Goal: Transaction & Acquisition: Obtain resource

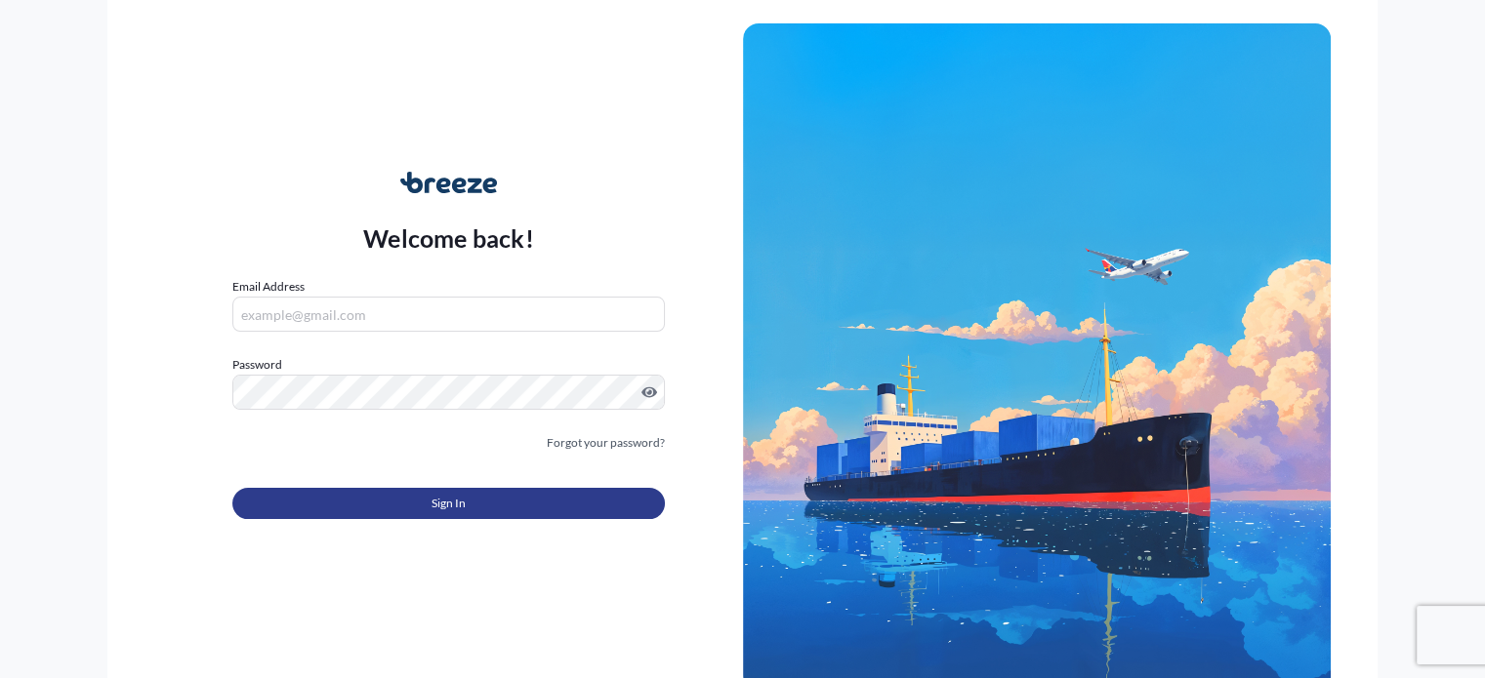
type input "[PERSON_NAME][EMAIL_ADDRESS][DOMAIN_NAME]"
click at [478, 494] on button "Sign In" at bounding box center [447, 503] width 431 height 31
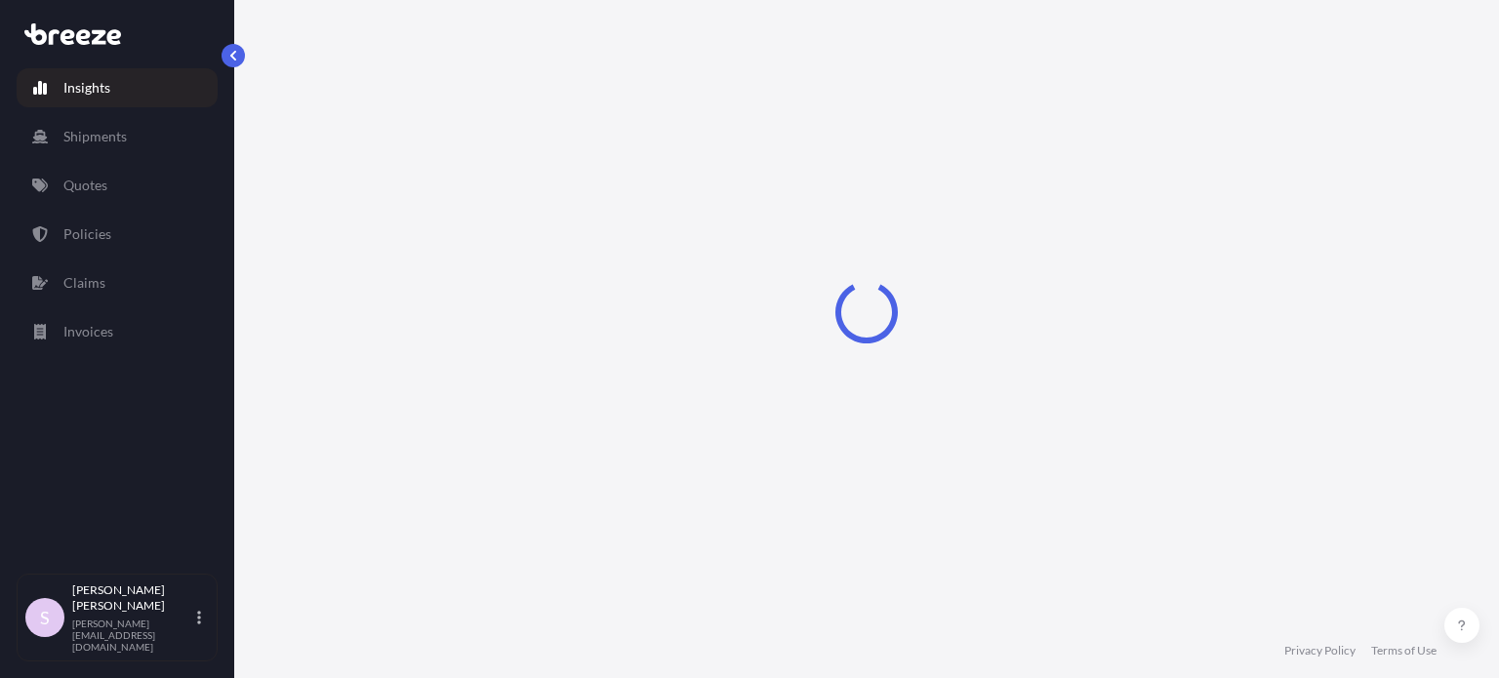
select select "2025"
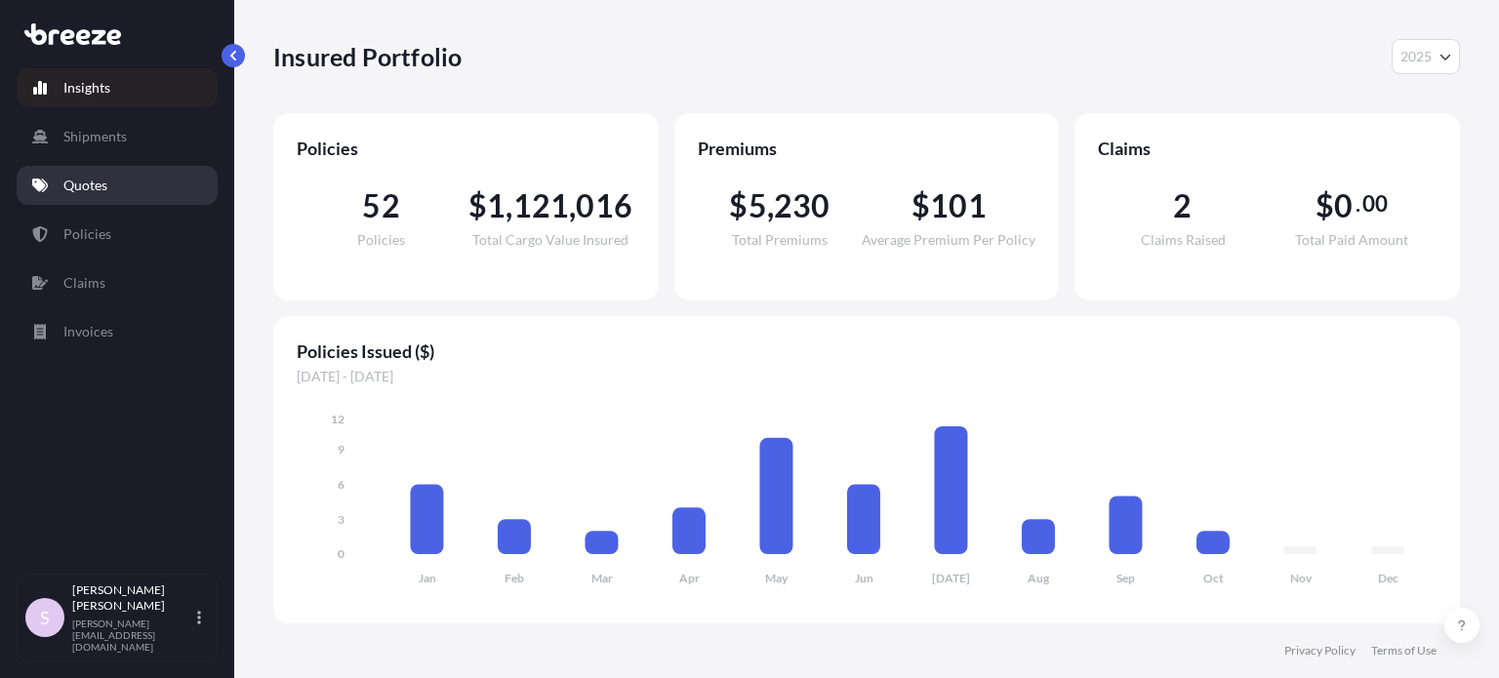
click at [144, 198] on link "Quotes" at bounding box center [117, 185] width 201 height 39
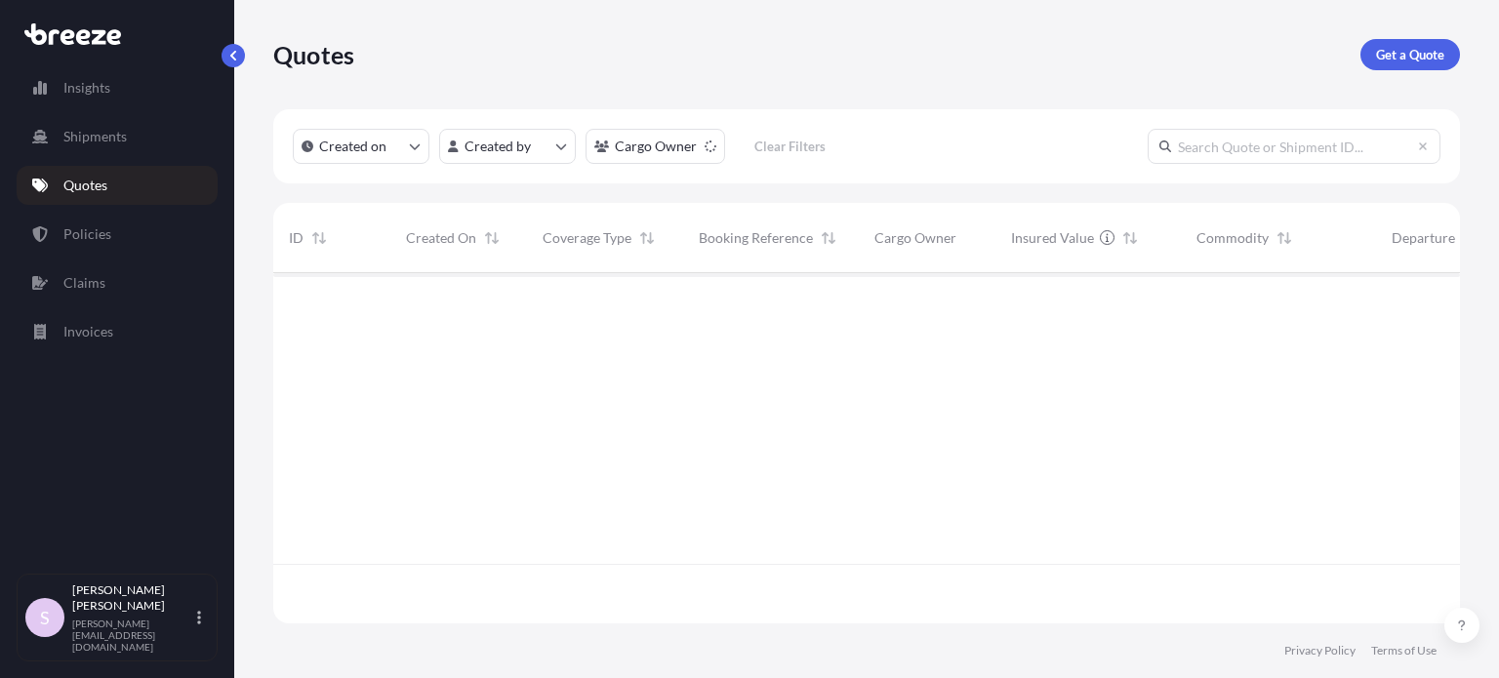
scroll to position [406, 1171]
click at [1337, 160] on input "text" at bounding box center [1294, 146] width 293 height 35
paste input "ASST255873"
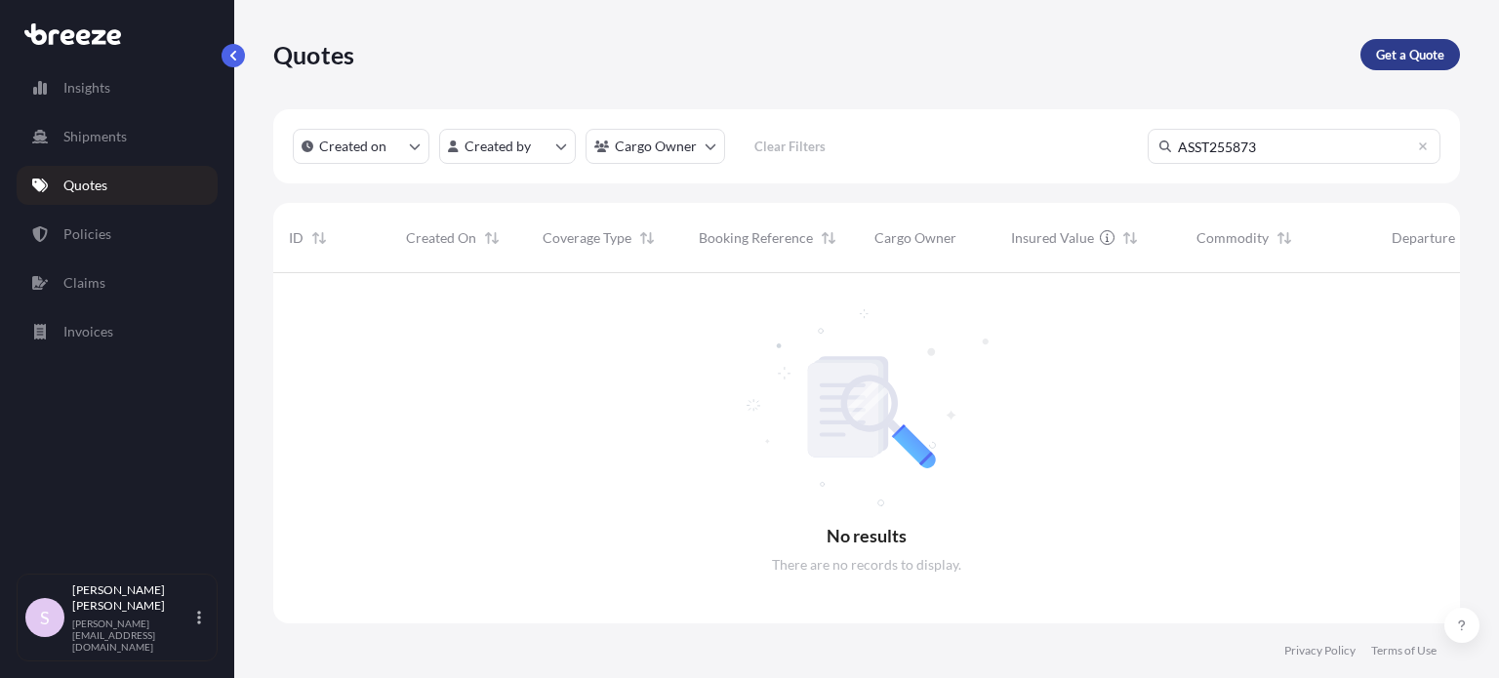
type input "ASST255873"
click at [1406, 62] on p "Get a Quote" at bounding box center [1410, 55] width 68 height 20
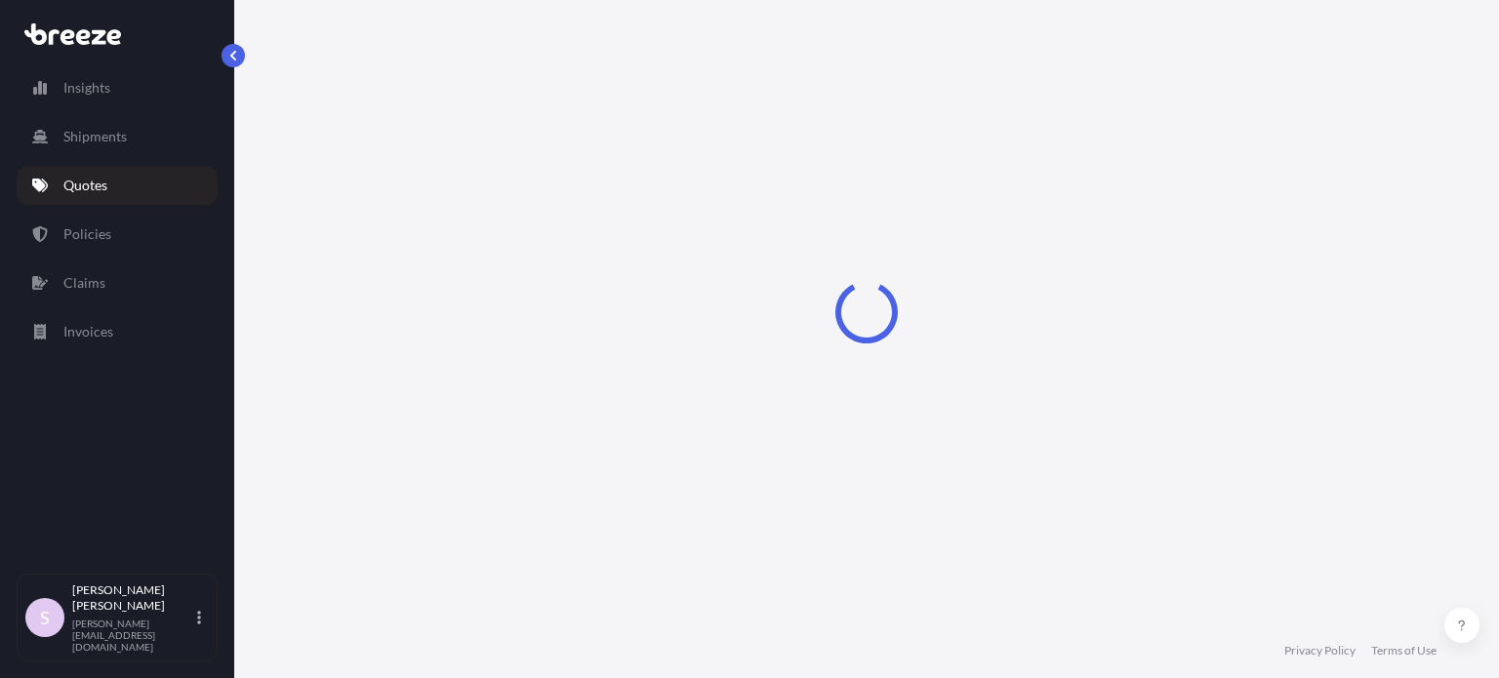
scroll to position [31, 0]
select select "Sea"
select select "1"
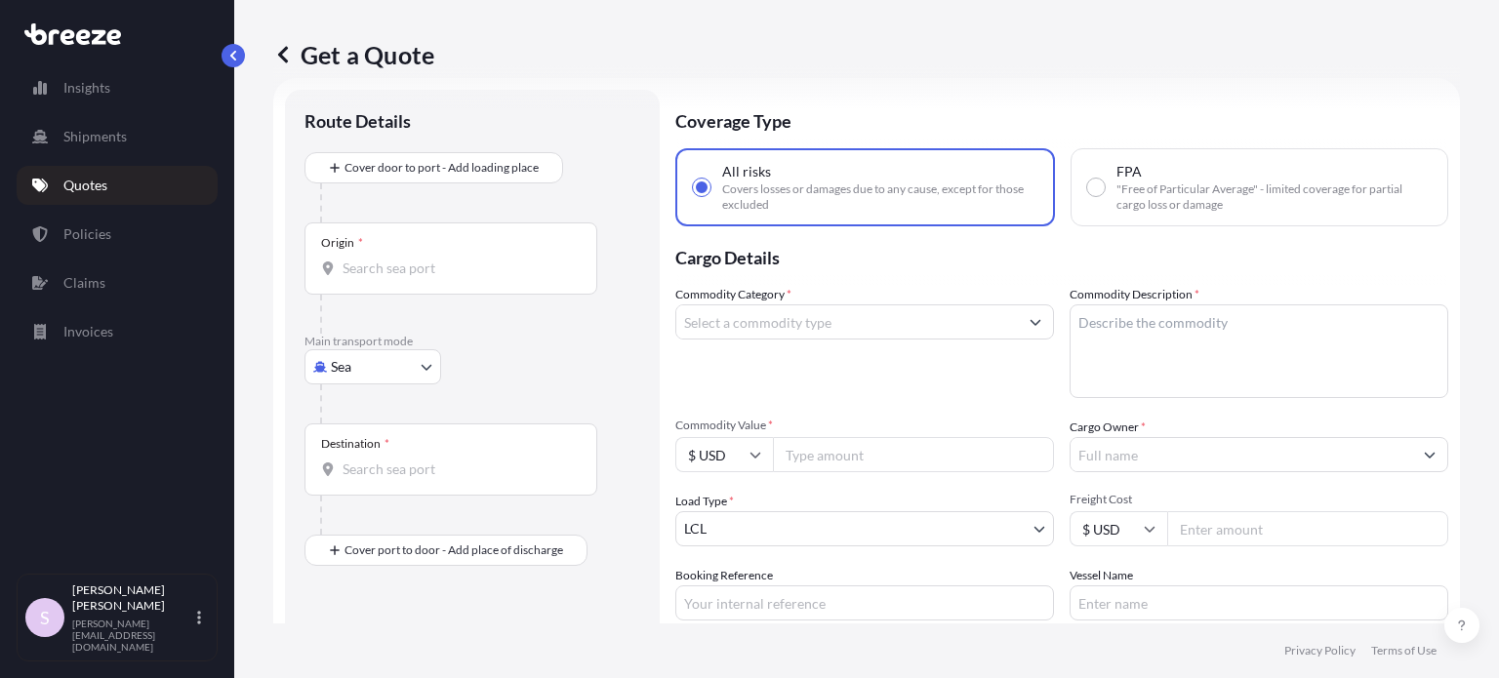
click at [1182, 218] on div "FPA "Free of Particular Average" - limited coverage for partial cargo loss or d…" at bounding box center [1260, 187] width 378 height 78
radio input "false"
radio input "true"
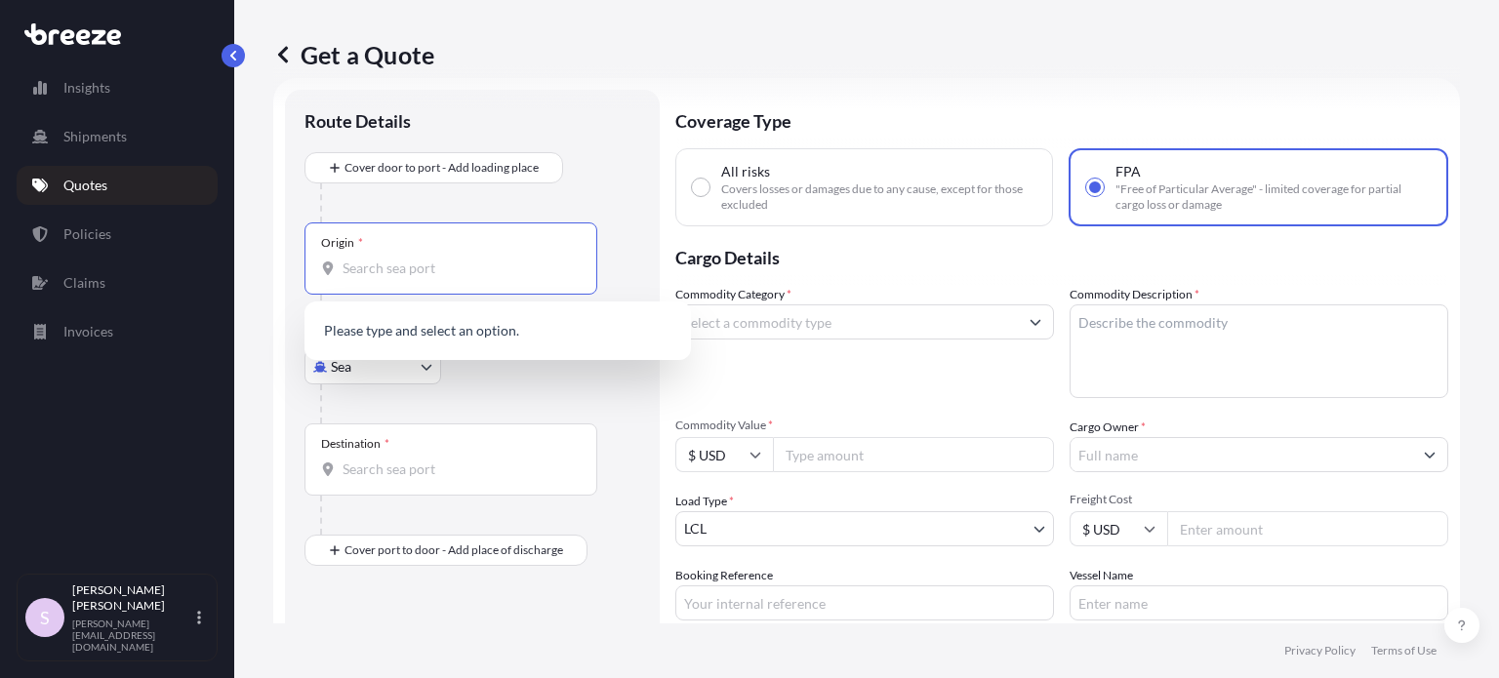
click at [359, 277] on input "Origin *" at bounding box center [458, 269] width 230 height 20
paste input "[GEOGRAPHIC_DATA]"
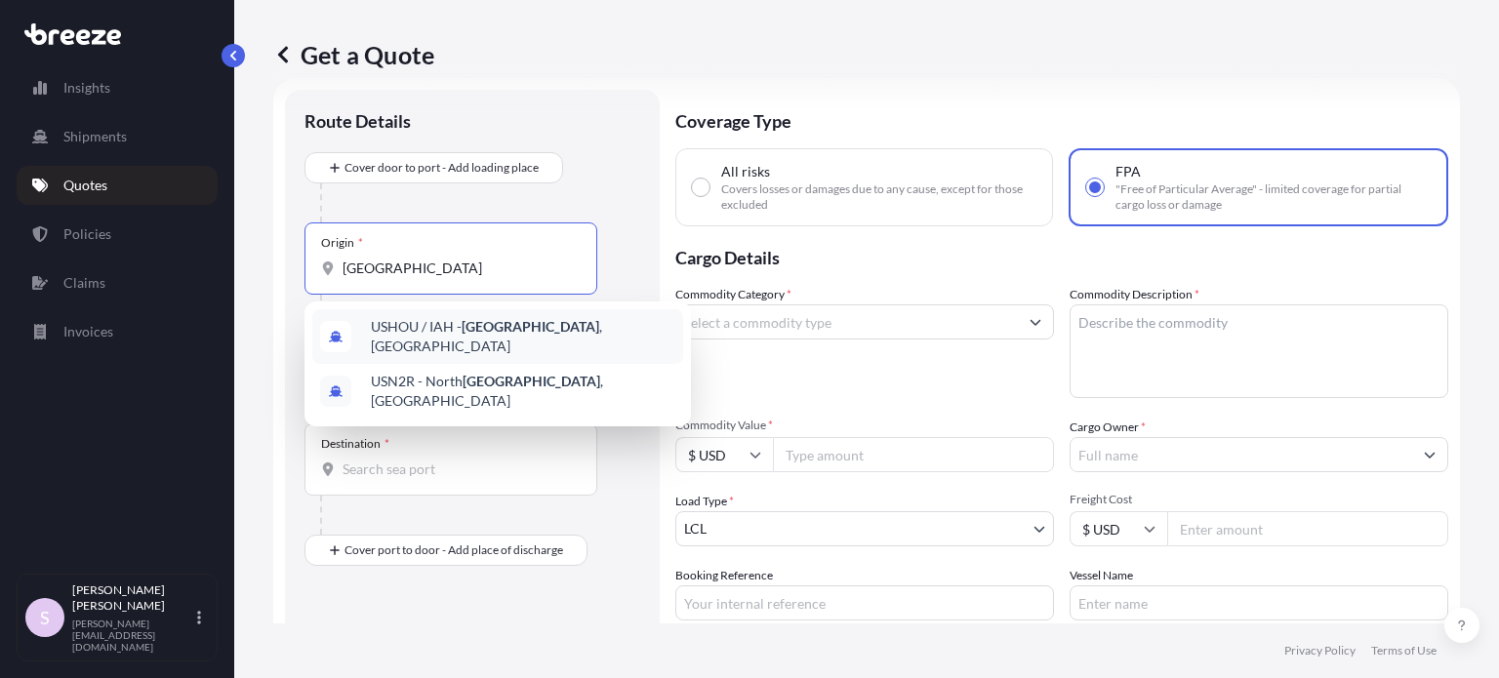
click at [461, 333] on span "USHOU / IAH - [GEOGRAPHIC_DATA] , [GEOGRAPHIC_DATA]" at bounding box center [523, 336] width 305 height 39
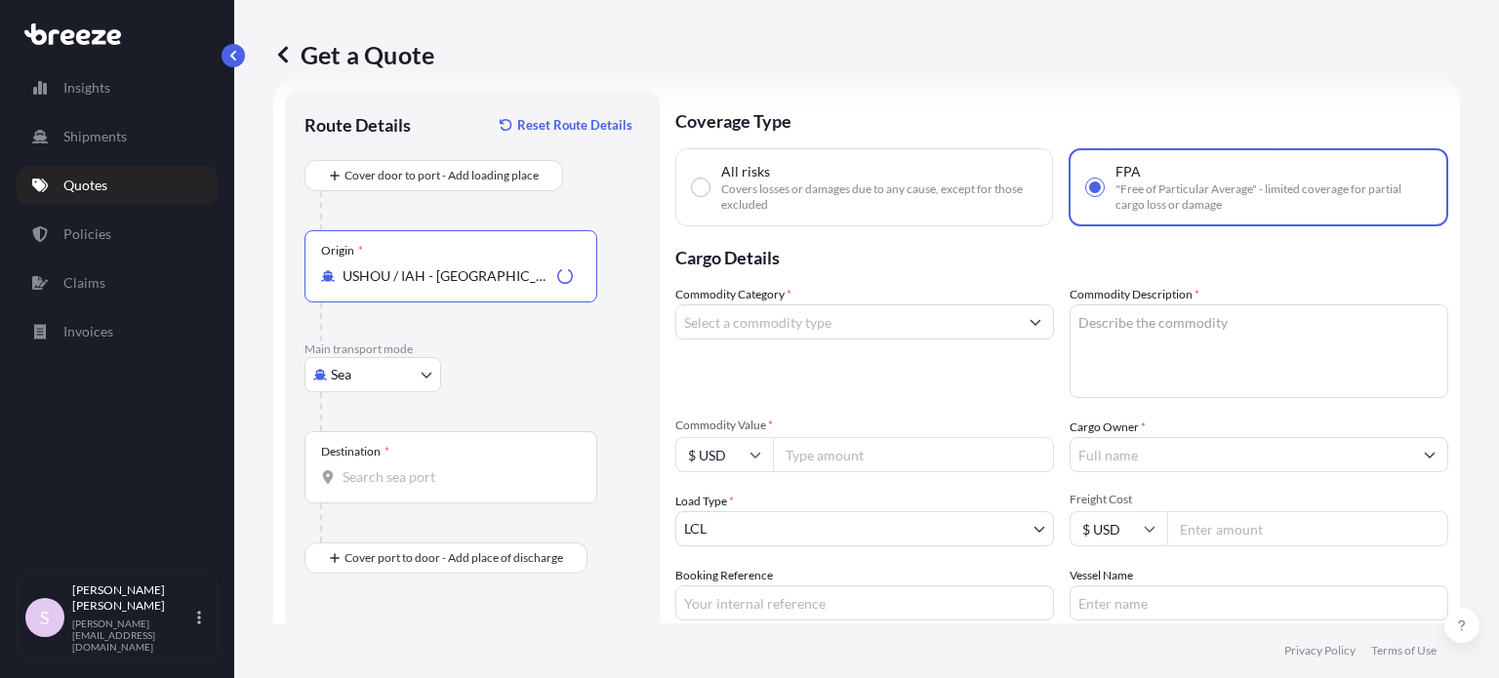
type input "USHOU / IAH - [GEOGRAPHIC_DATA], [GEOGRAPHIC_DATA]"
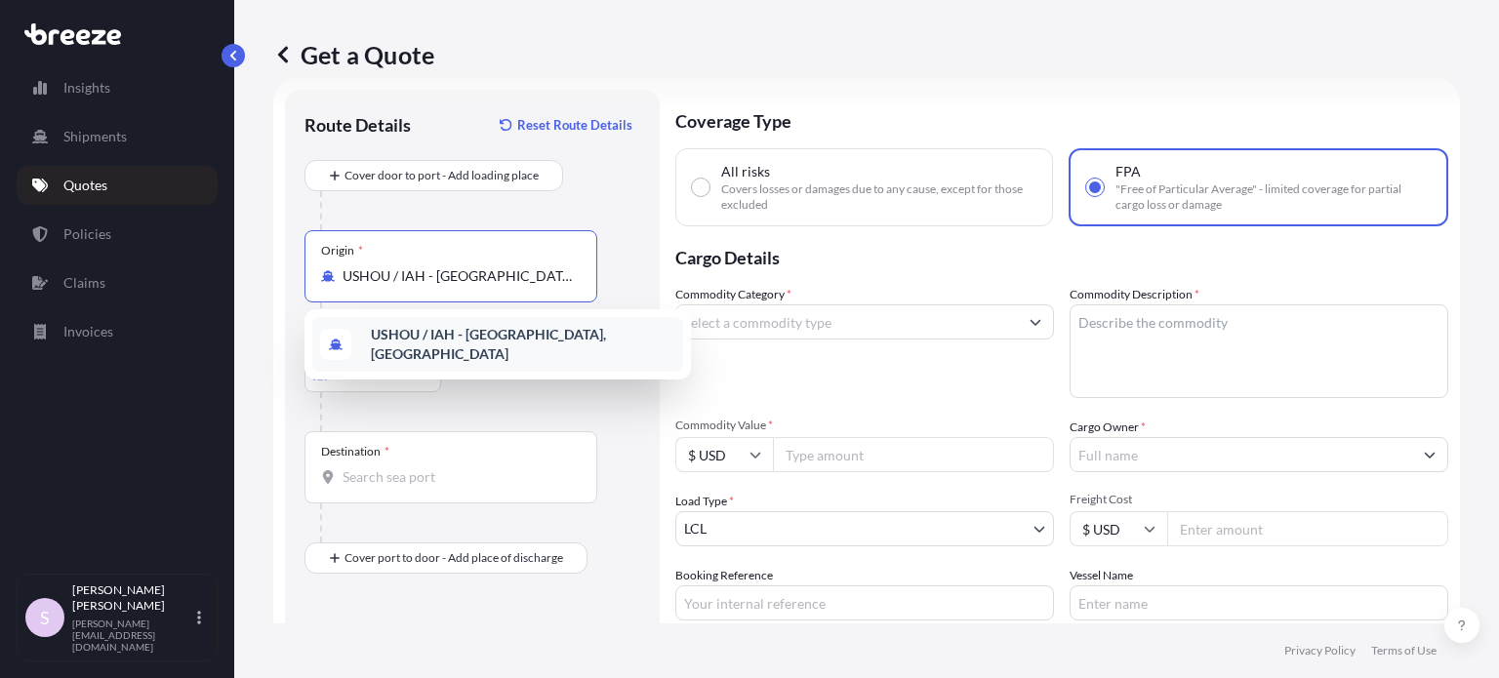
click at [432, 345] on b "USHOU / IAH - [GEOGRAPHIC_DATA], [GEOGRAPHIC_DATA]" at bounding box center [488, 344] width 235 height 36
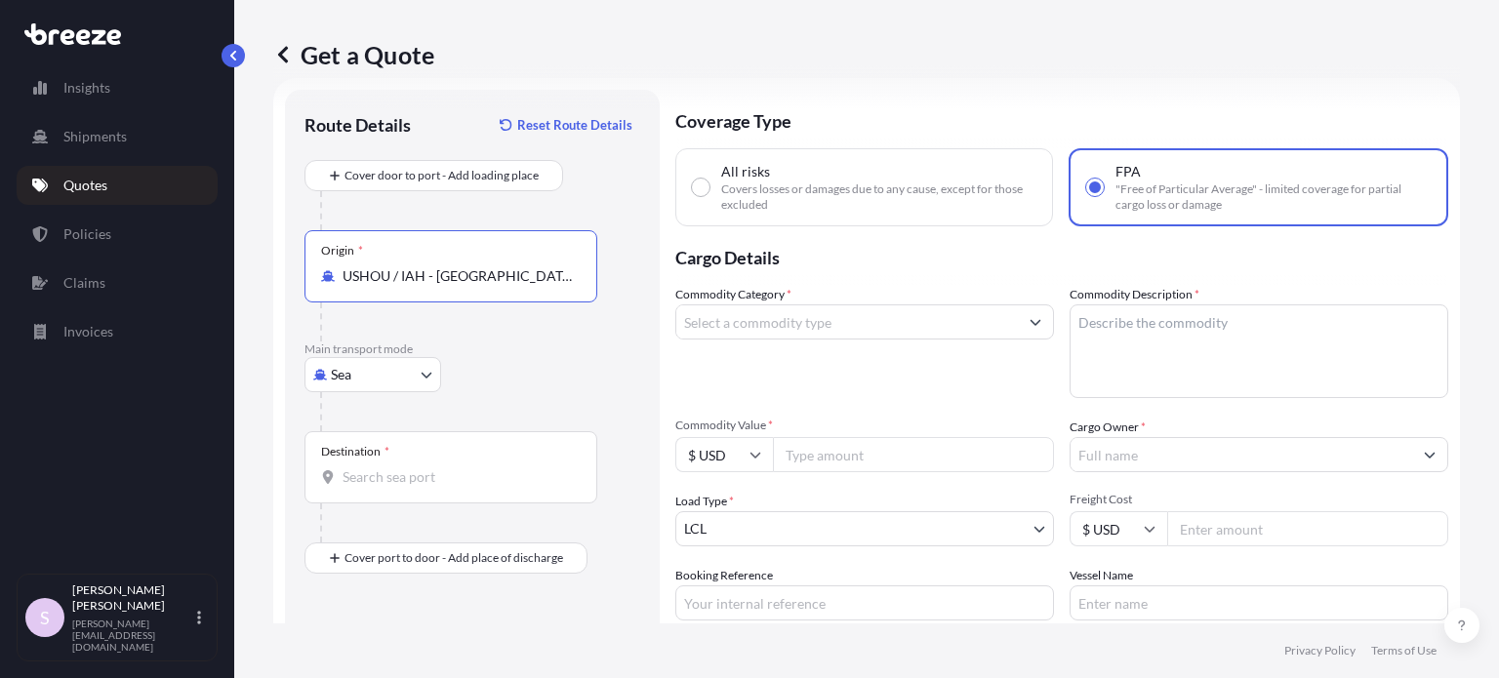
click at [427, 479] on input "Destination *" at bounding box center [458, 478] width 230 height 20
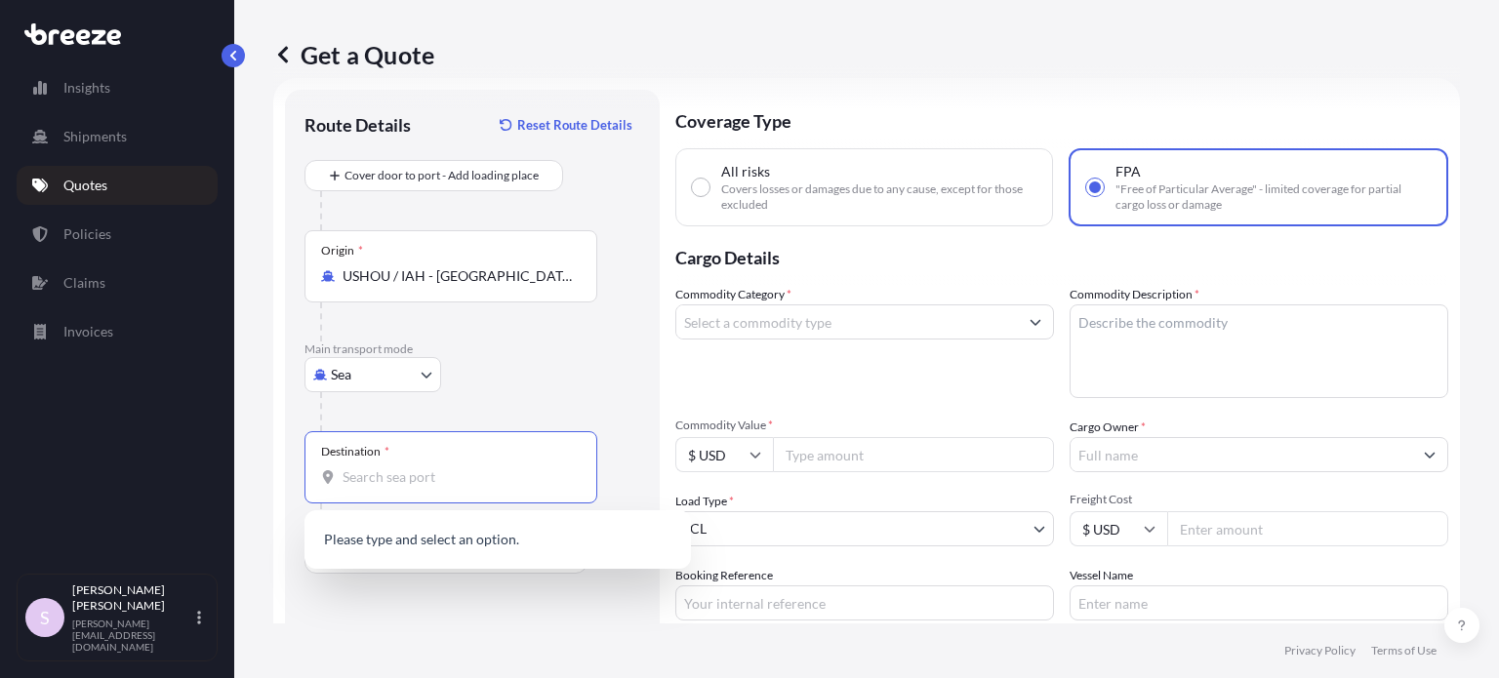
paste input "[GEOGRAPHIC_DATA]"
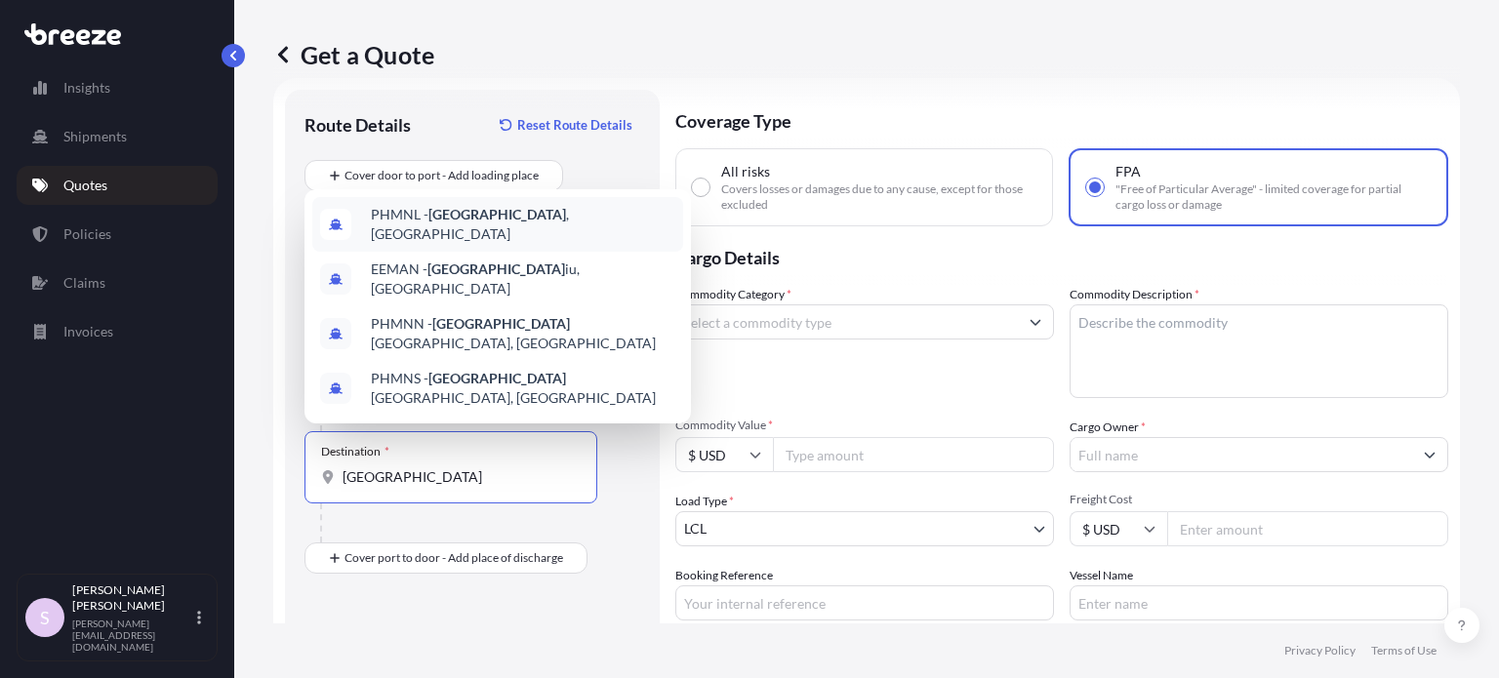
click at [480, 244] on span "PHMNL - [GEOGRAPHIC_DATA] , [GEOGRAPHIC_DATA]" at bounding box center [523, 224] width 305 height 39
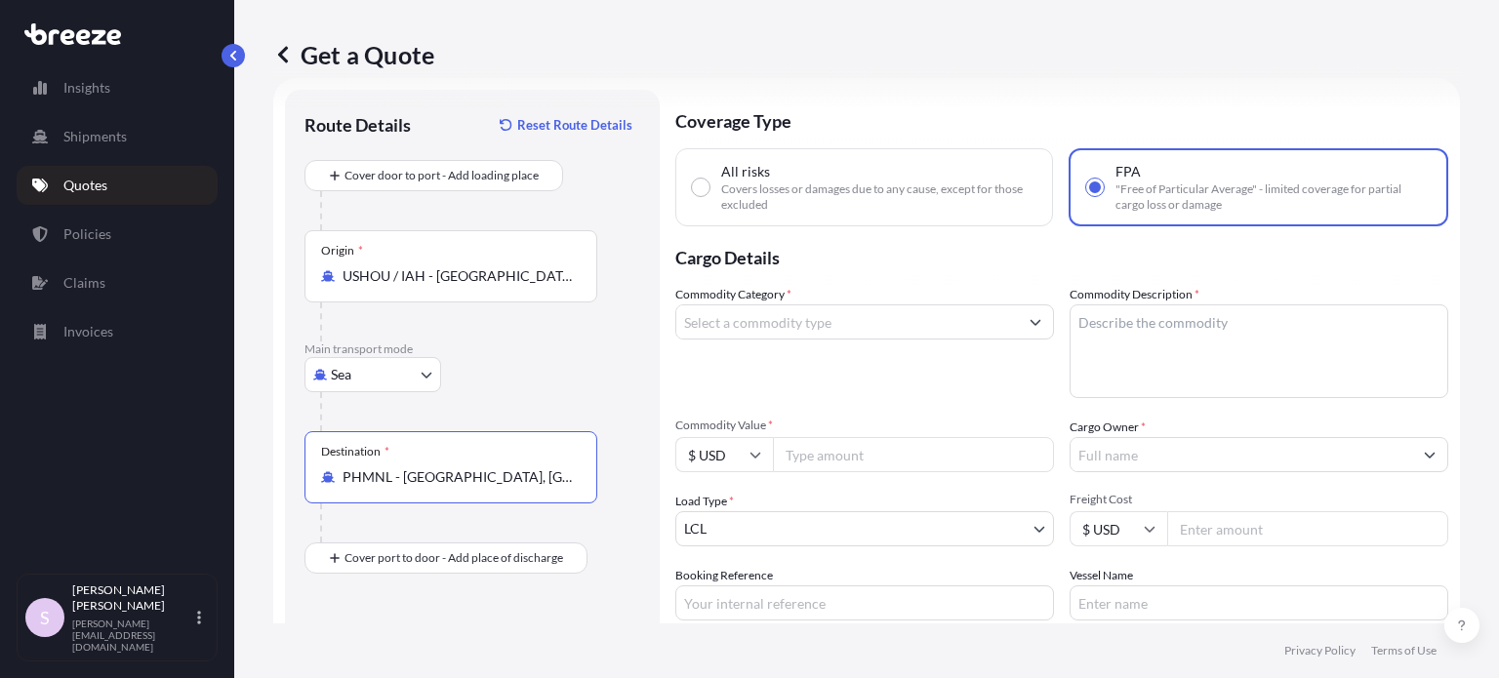
type input "PHMNL - [GEOGRAPHIC_DATA], [GEOGRAPHIC_DATA]"
click at [590, 526] on div at bounding box center [458, 523] width 277 height 39
click at [722, 325] on input "Commodity Category *" at bounding box center [847, 322] width 342 height 35
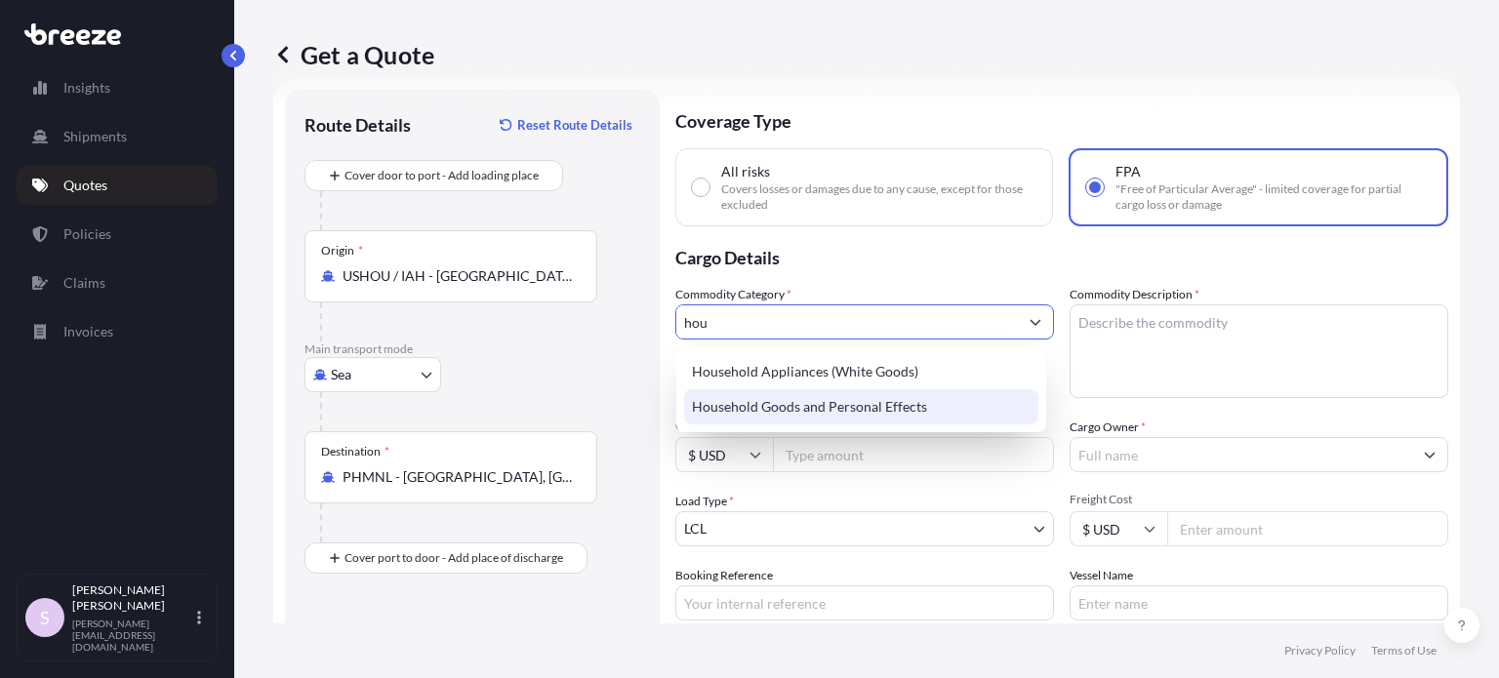
click at [781, 412] on div "Household Goods and Personal Effects" at bounding box center [861, 406] width 354 height 35
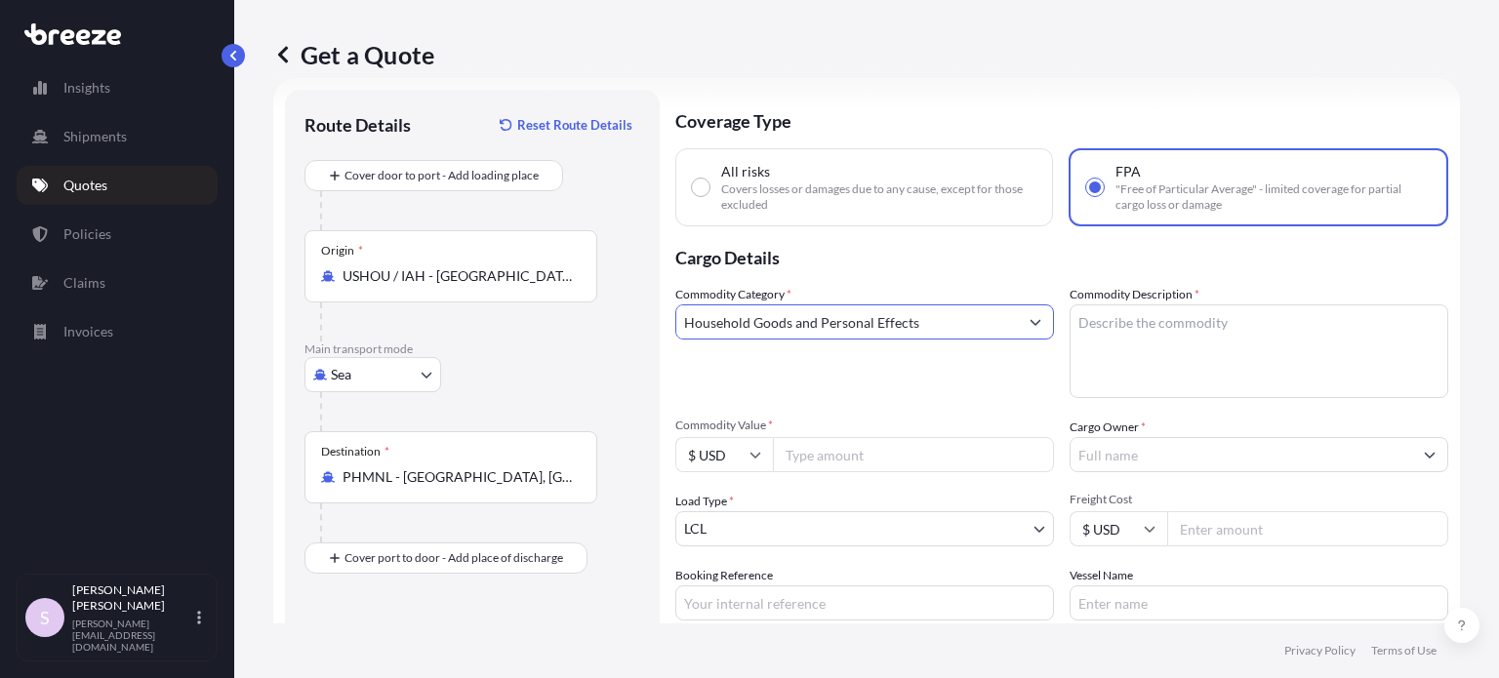
type input "Household Goods and Personal Effects"
click at [652, 350] on div "Route Details Reset Route Details Cover door to port - Add loading place Place …" at bounding box center [472, 439] width 375 height 699
click at [1127, 336] on textarea "Commodity Description *" at bounding box center [1259, 352] width 379 height 94
paste textarea "158 Packages of used household goods and personal effects"
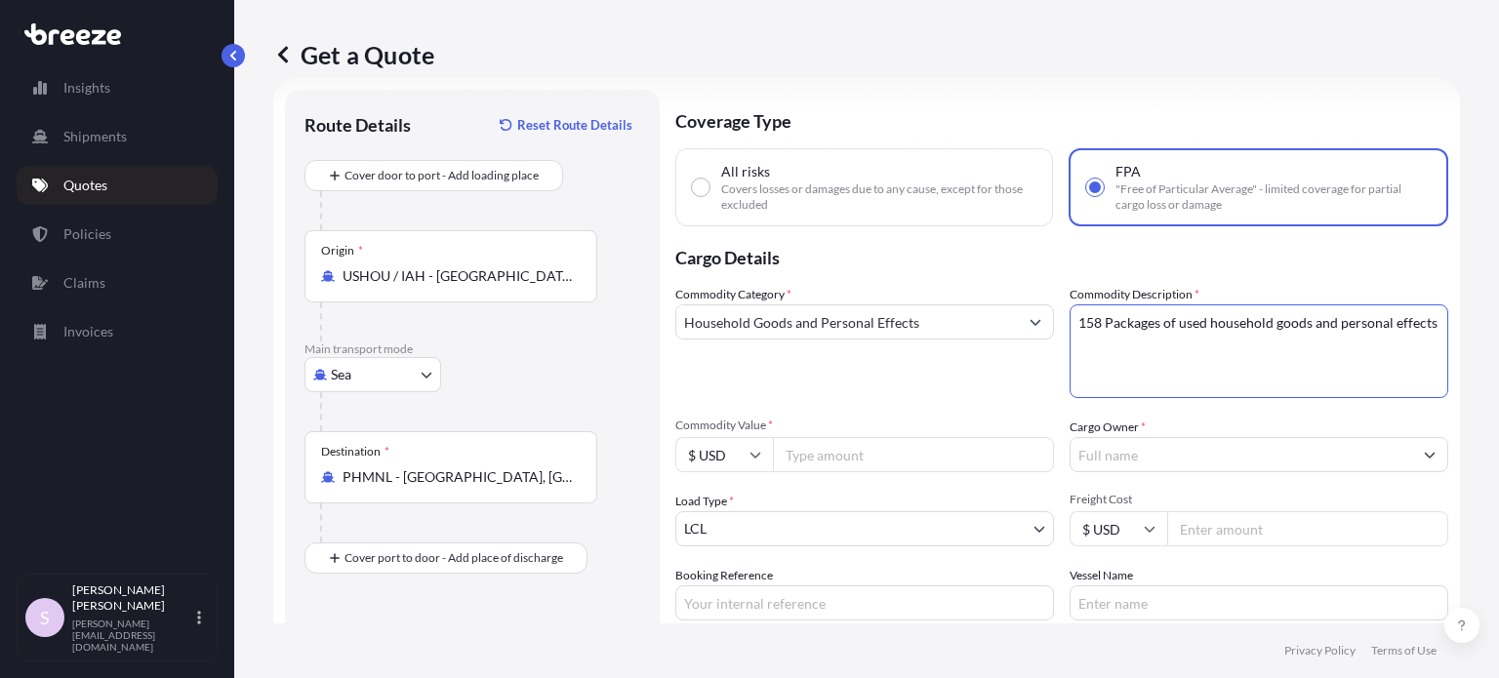
type textarea "158 Packages of used household goods and personal effects"
click at [1210, 271] on p "Cargo Details" at bounding box center [1061, 255] width 773 height 59
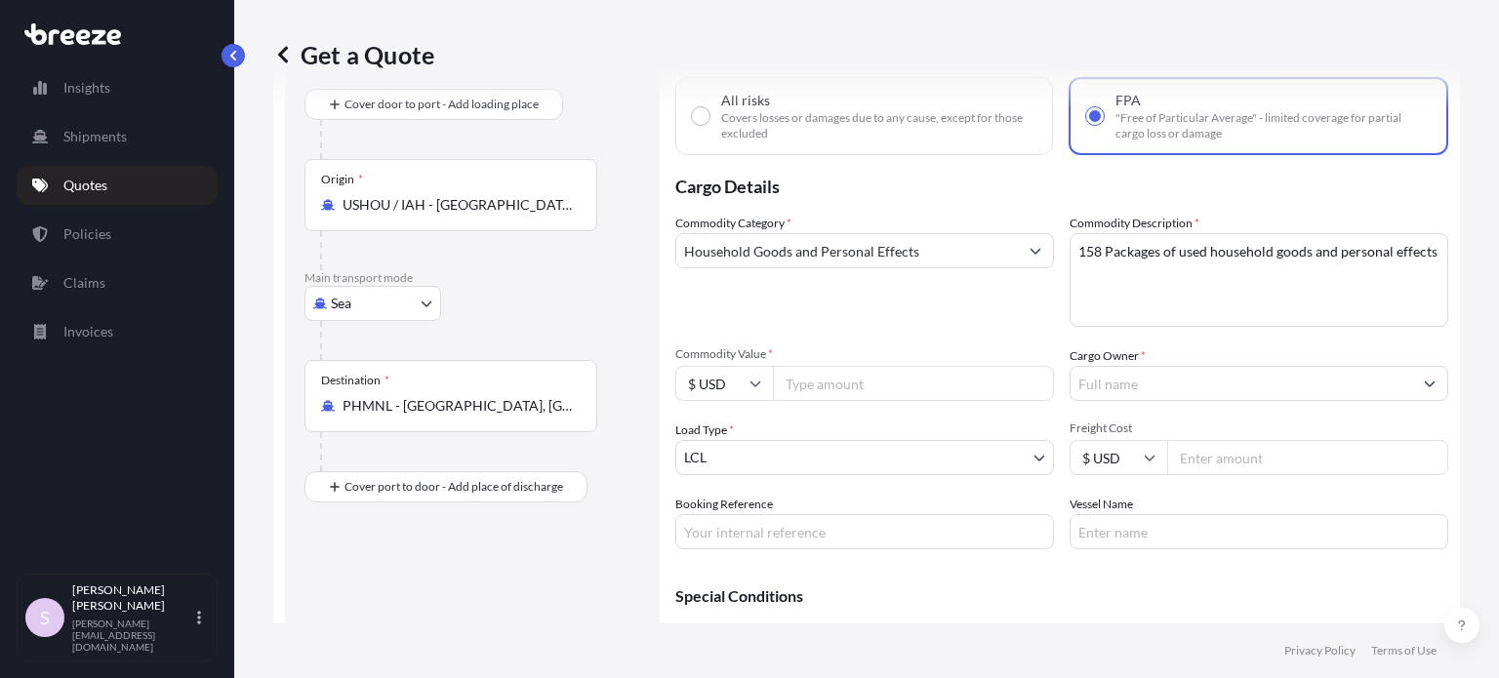
scroll to position [207, 0]
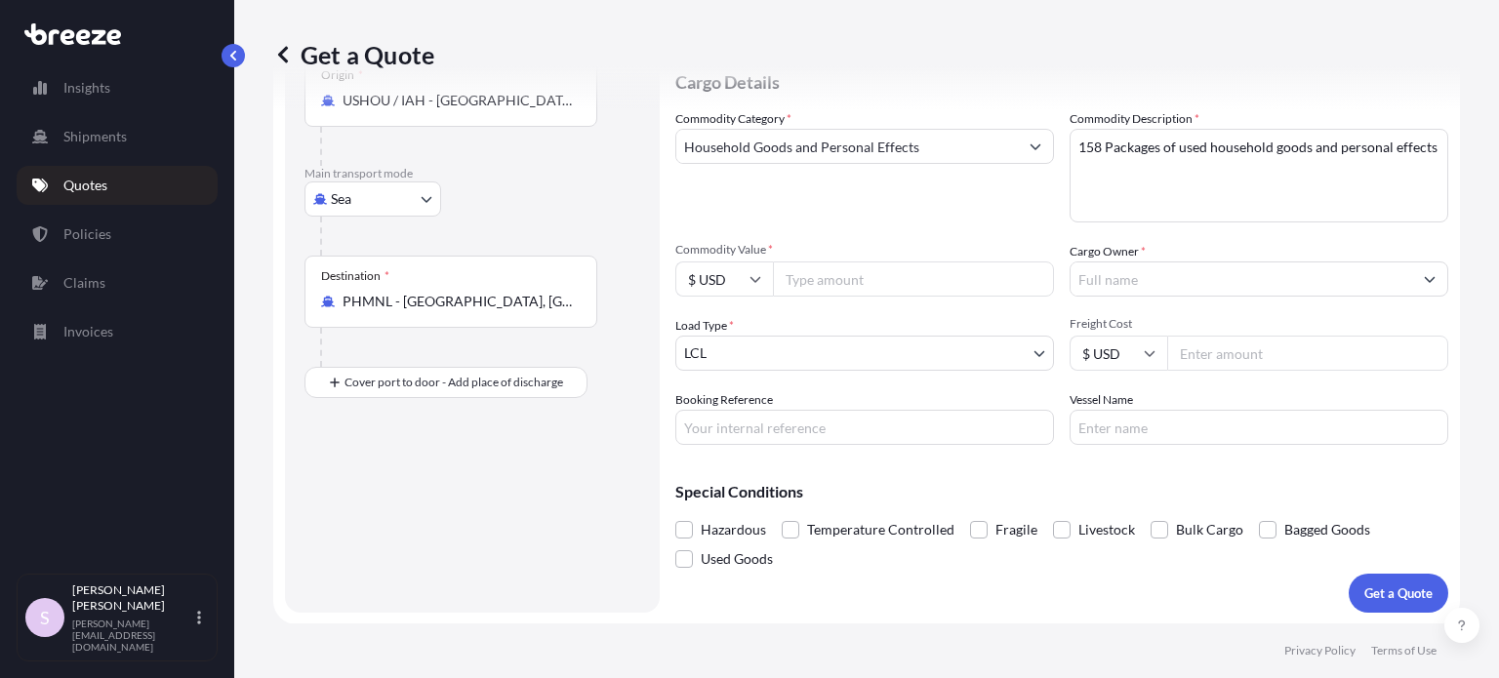
click at [816, 292] on input "Commodity Value *" at bounding box center [913, 279] width 281 height 35
paste input "2450"
type input "2450"
click at [851, 207] on div "Commodity Category * Household Goods and Personal Effects" at bounding box center [864, 165] width 379 height 113
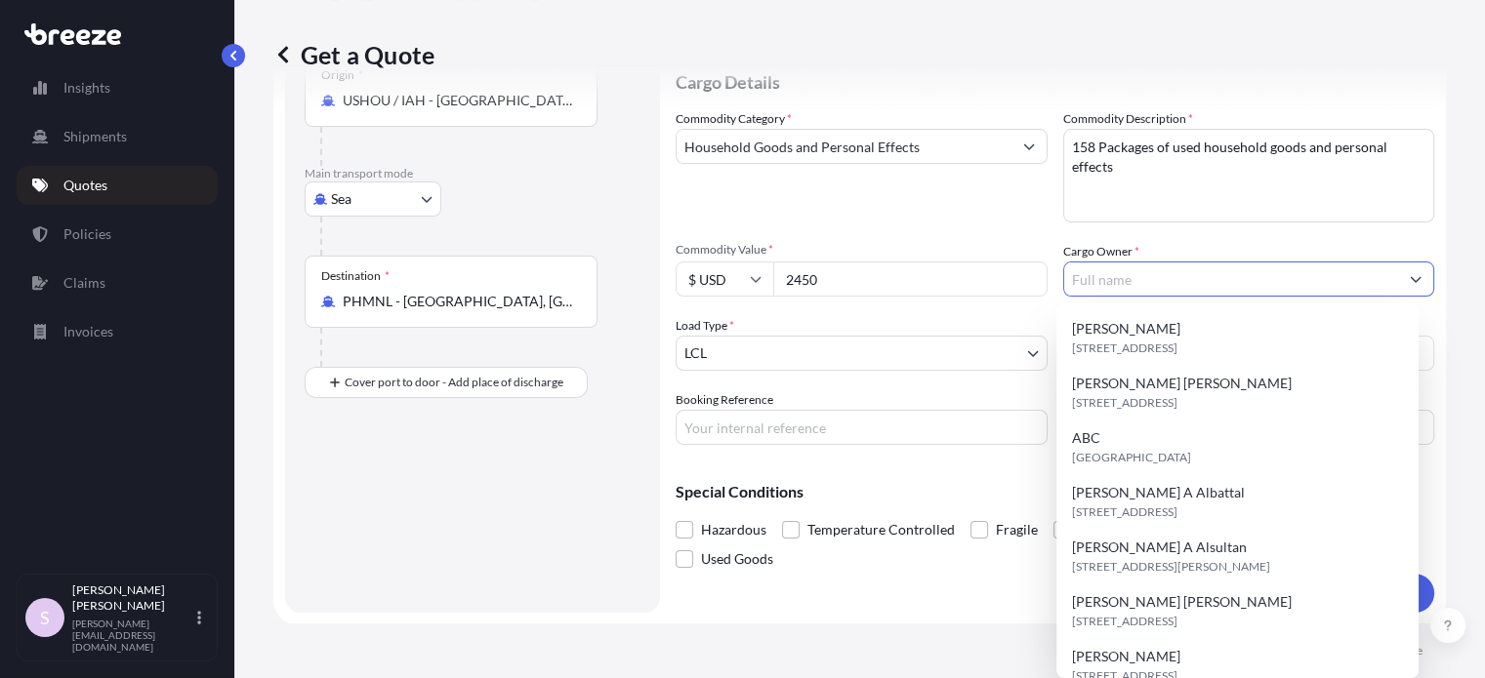
click at [1083, 266] on input "Cargo Owner *" at bounding box center [1231, 279] width 335 height 35
paste input "[PERSON_NAME]"
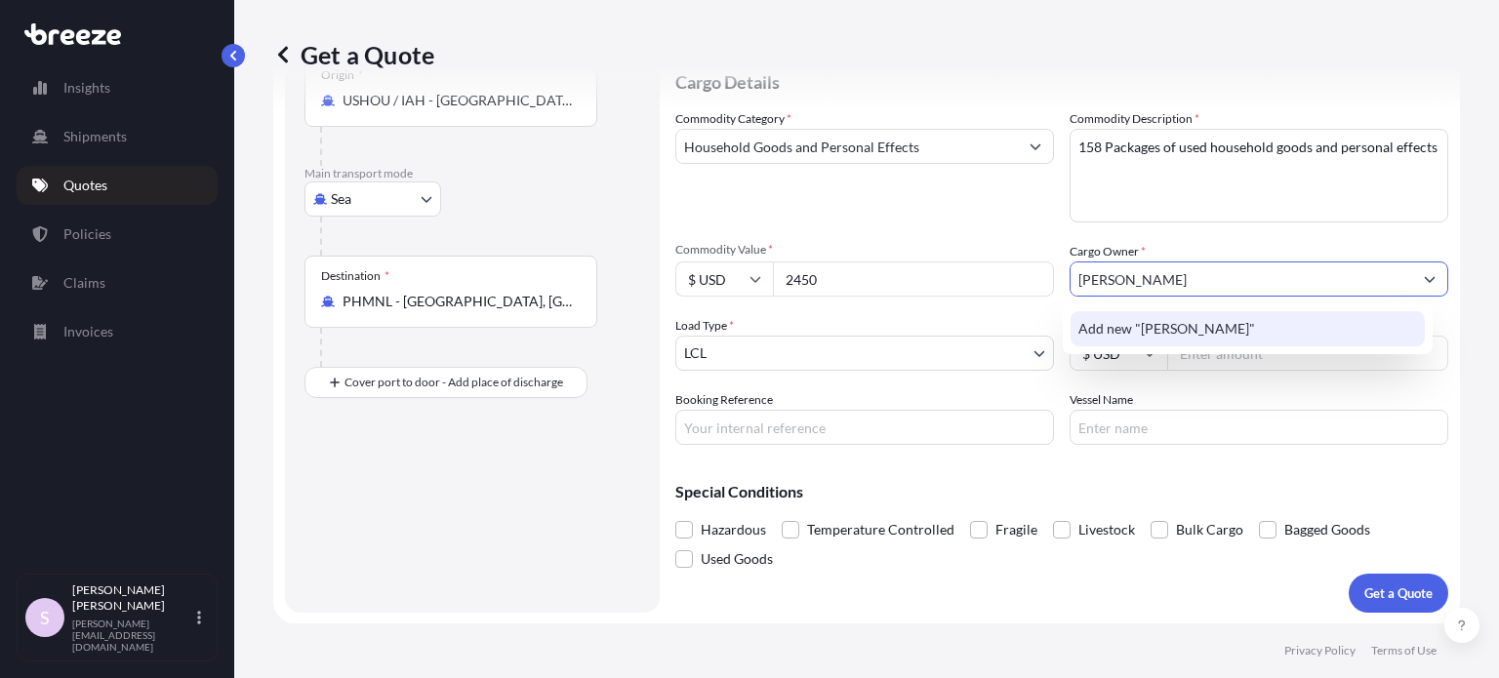
click at [1192, 323] on span "Add new "[PERSON_NAME]"" at bounding box center [1167, 329] width 177 height 20
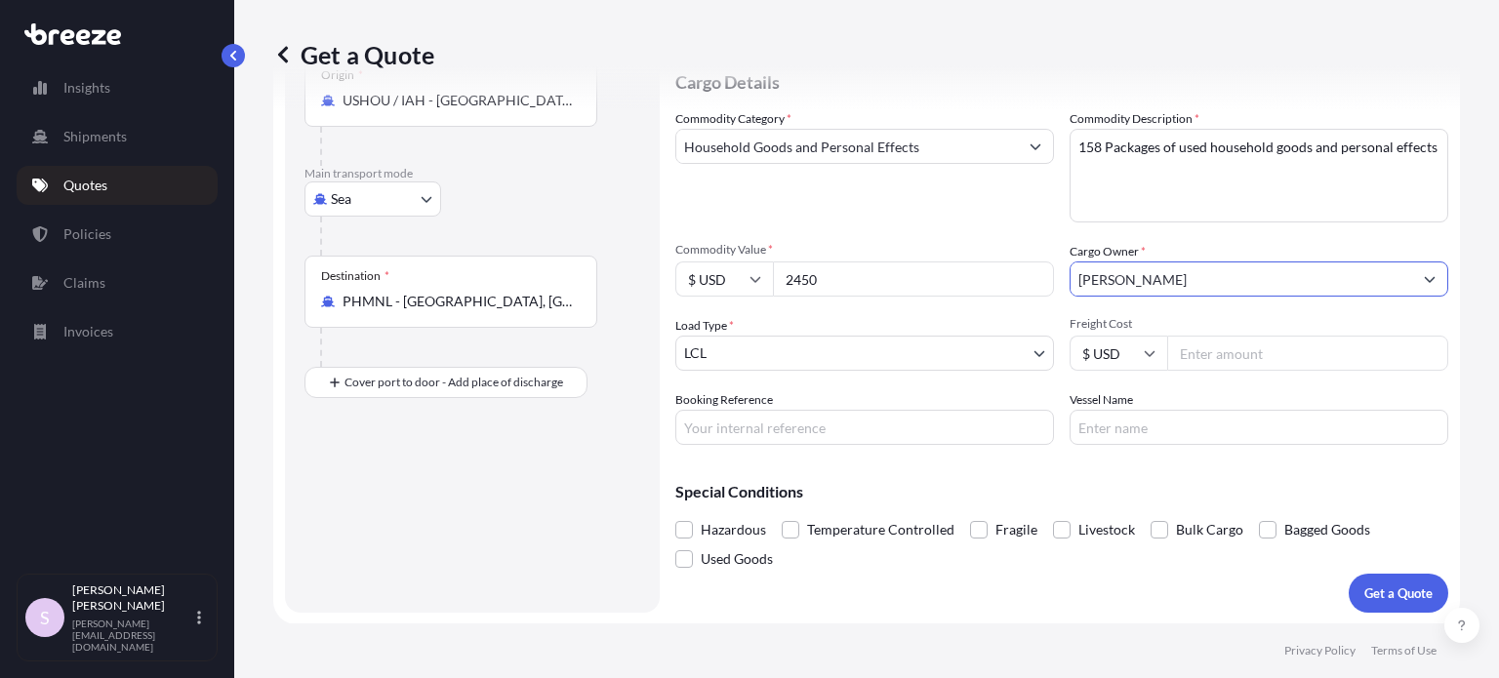
type input "[PERSON_NAME]"
click at [1004, 229] on div "Commodity Category * Household Goods and Personal Effects Commodity Description…" at bounding box center [1061, 277] width 773 height 336
click at [726, 347] on body "1 option available. Insights Shipments Quotes Policies Claims Invoices S [PERSO…" at bounding box center [749, 339] width 1499 height 678
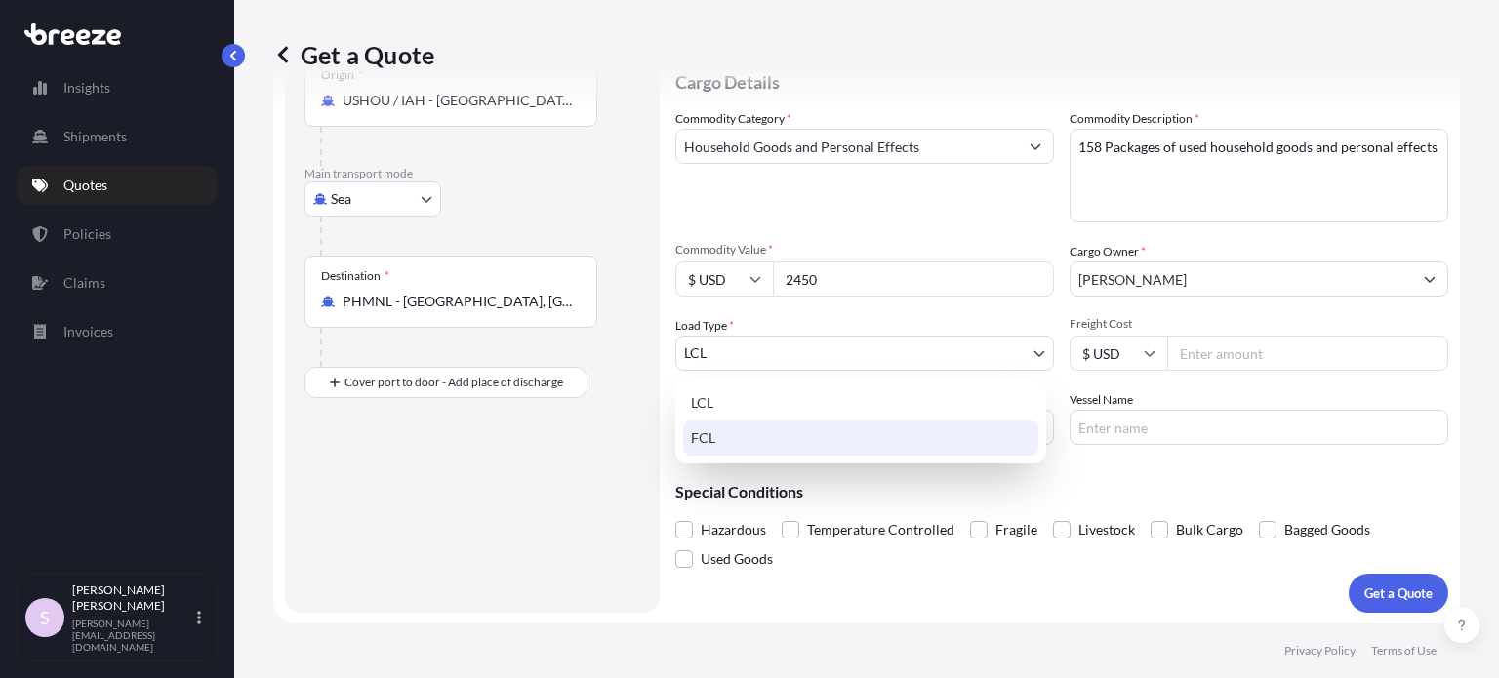
click at [742, 440] on div "FCL" at bounding box center [860, 438] width 355 height 35
select select "2"
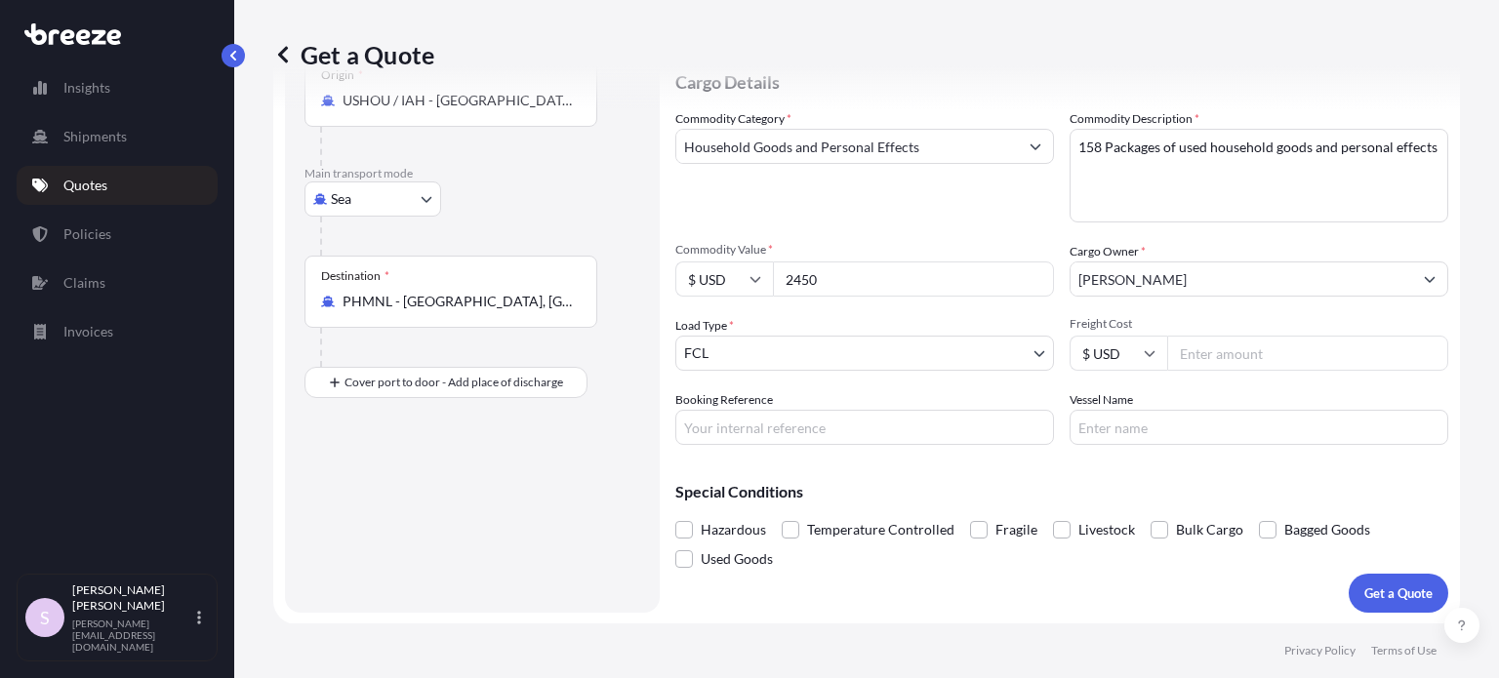
click at [636, 458] on div "Route Details Reset Route Details Cover door to port - Add loading place Place …" at bounding box center [473, 264] width 336 height 660
click at [769, 438] on input "Booking Reference" at bounding box center [864, 427] width 379 height 35
paste input "ASST255873"
click at [859, 420] on input "ASST255873 //" at bounding box center [864, 427] width 379 height 35
paste input "EBKGQ0012E69"
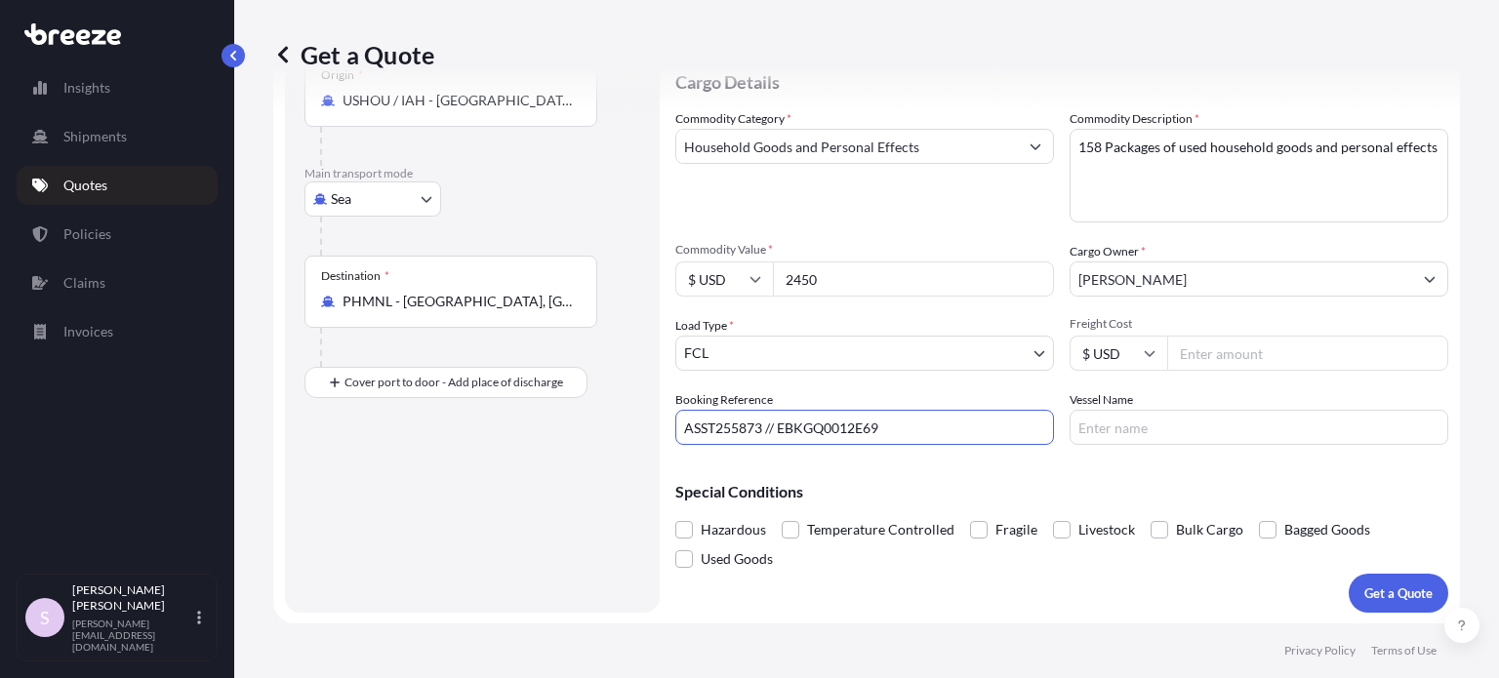
type input "ASST255873 // EBKGQ0012E69"
click at [913, 487] on p "Special Conditions" at bounding box center [1061, 492] width 773 height 16
click at [950, 473] on div "Special Conditions Hazardous Temperature Controlled Fragile Livestock Bulk Carg…" at bounding box center [1061, 517] width 773 height 113
click at [1365, 590] on p "Get a Quote" at bounding box center [1399, 594] width 68 height 20
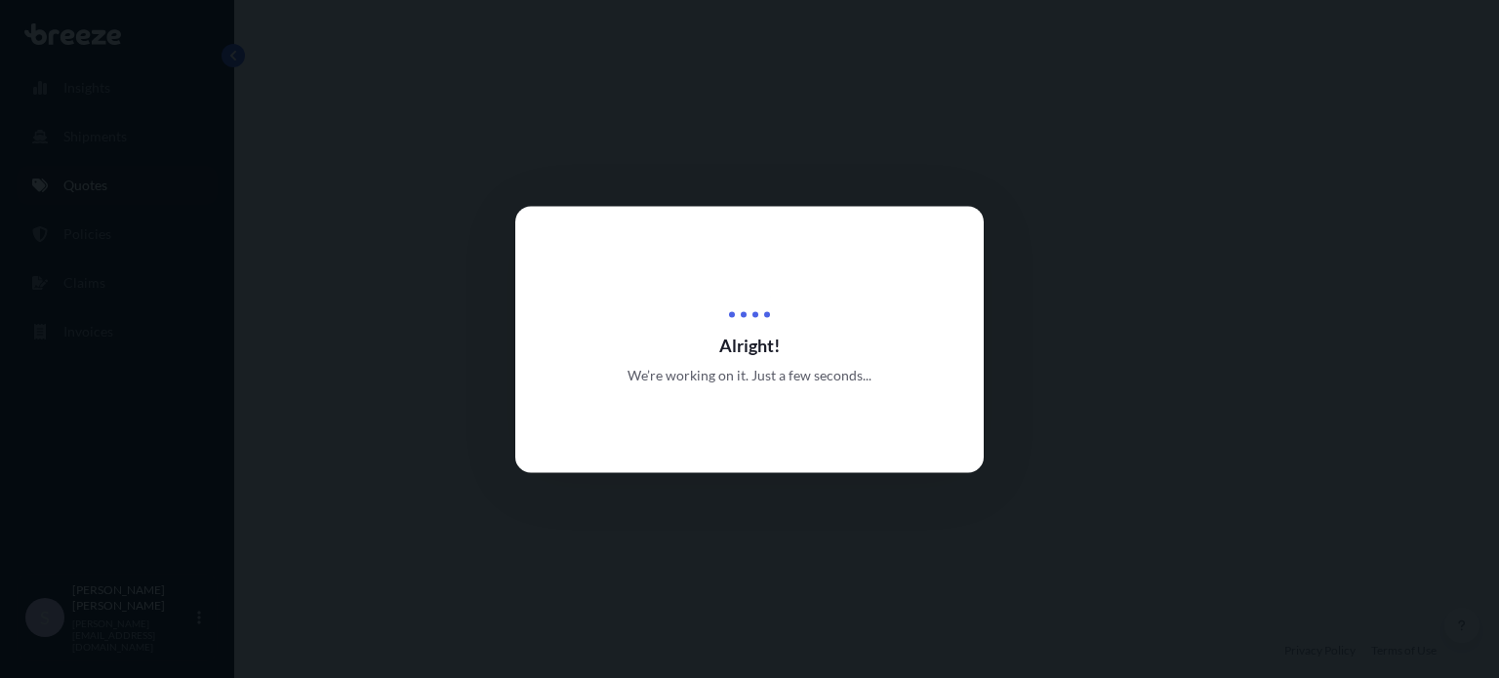
select select "Sea"
select select "2"
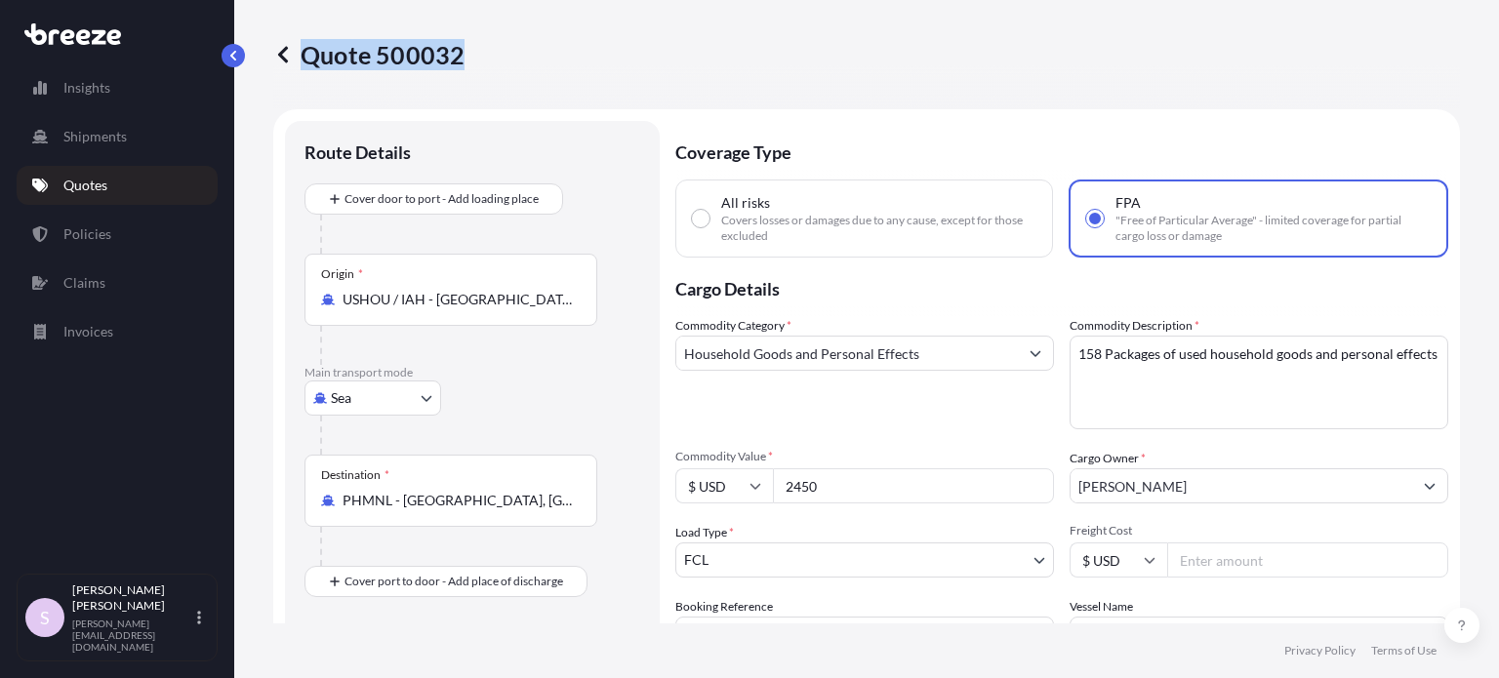
click at [456, 50] on div "Quote 500032" at bounding box center [866, 54] width 1187 height 31
copy p "Quote 500032"
click at [876, 423] on div "Commodity Category * Household Goods and Personal Effects" at bounding box center [864, 372] width 379 height 113
